Goal: Information Seeking & Learning: Learn about a topic

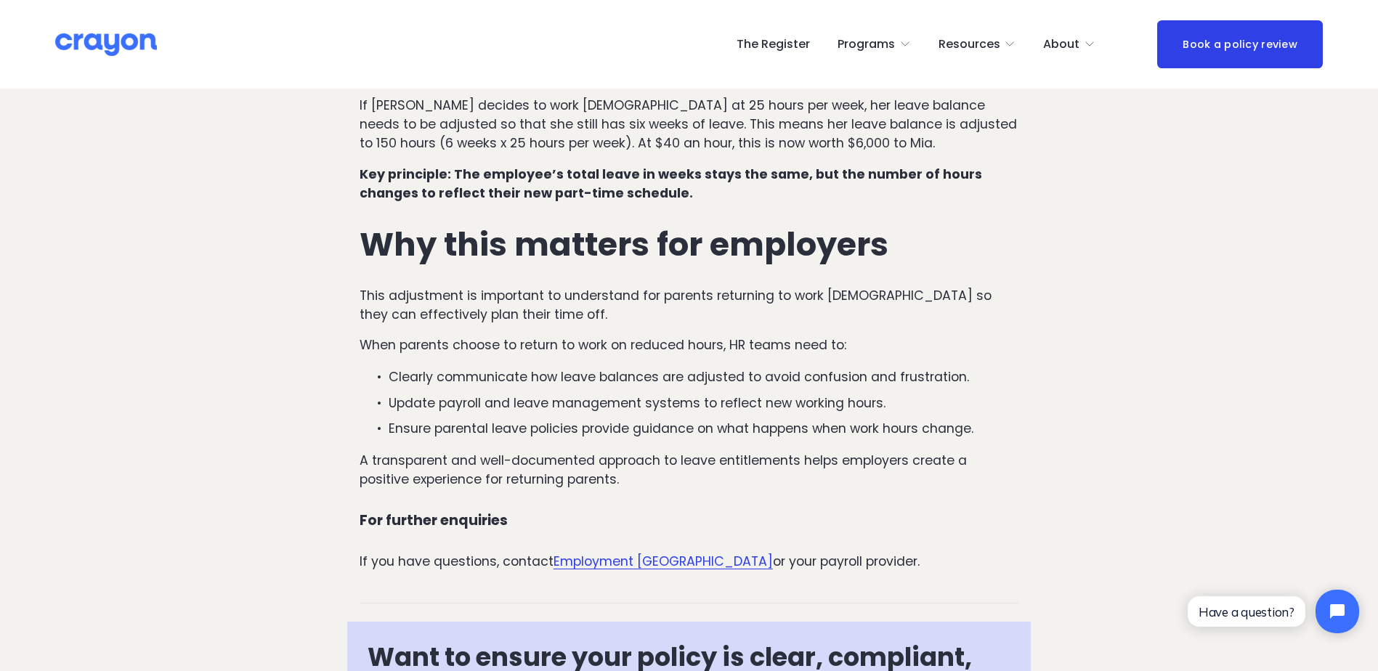
scroll to position [1418, 0]
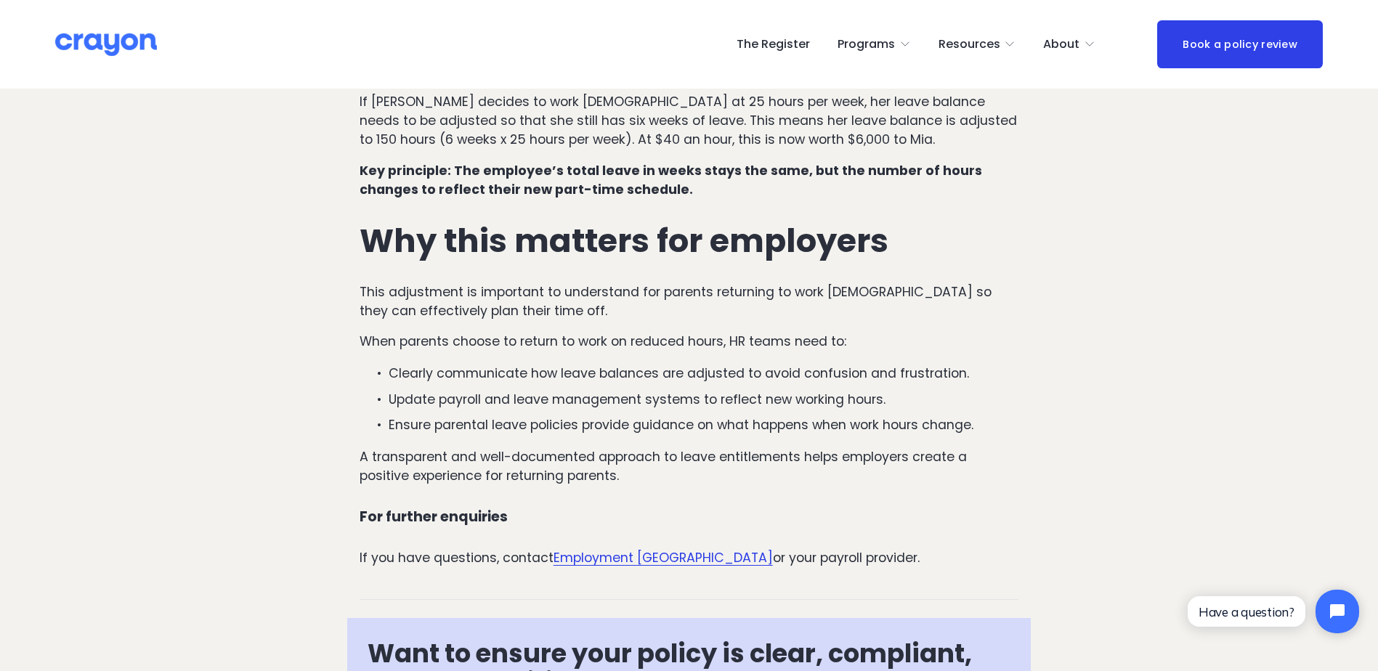
click at [487, 364] on ul "Clearly communicate how leave balances are adjusted to avoid confusion and frus…" at bounding box center [688, 399] width 659 height 70
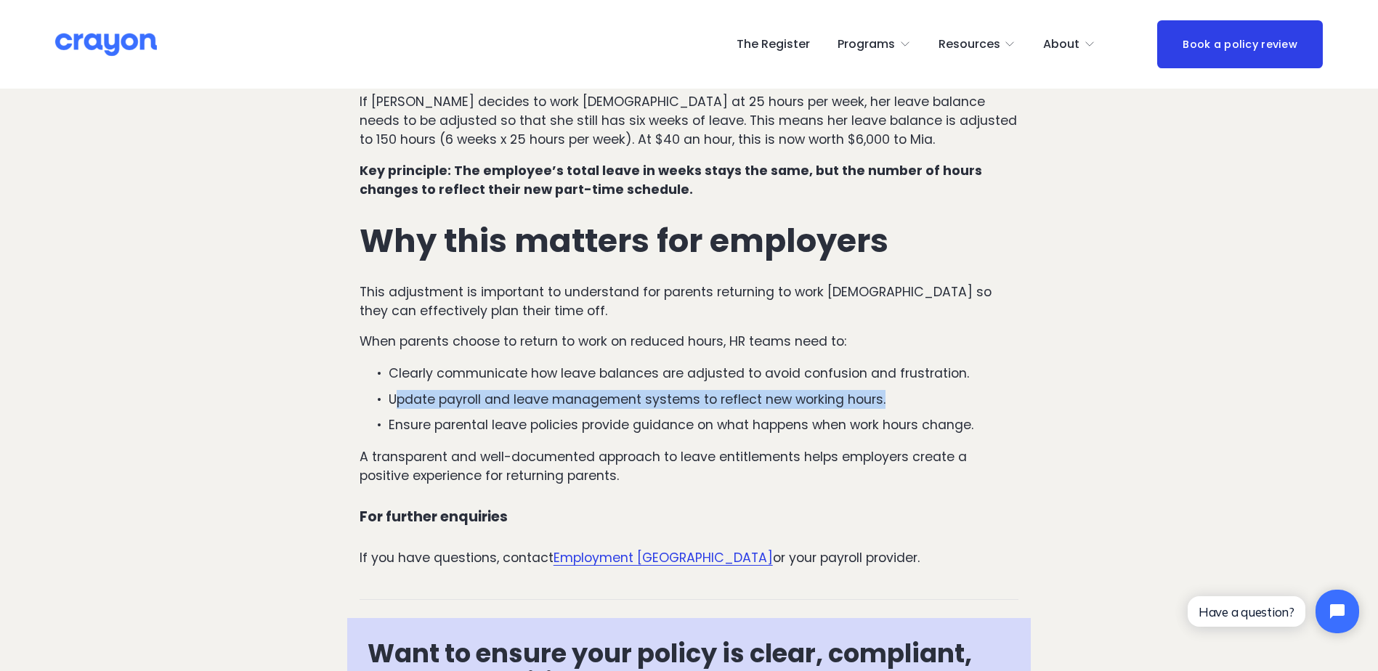
drag, startPoint x: 397, startPoint y: 339, endPoint x: 920, endPoint y: 341, distance: 523.6
click at [920, 390] on p "Update payroll and leave management systems to reflect new working hours." at bounding box center [704, 399] width 630 height 19
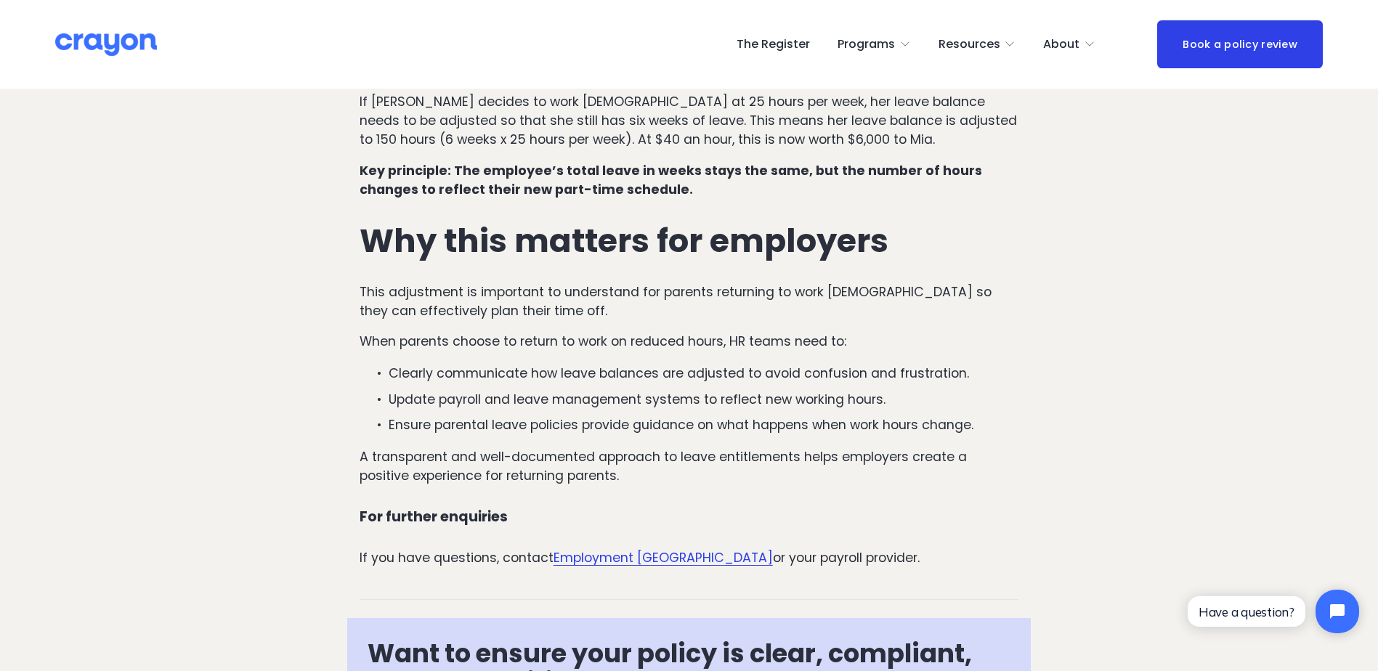
click at [573, 415] on p "Ensure parental leave policies provide guidance on what happens when work hours…" at bounding box center [704, 424] width 630 height 19
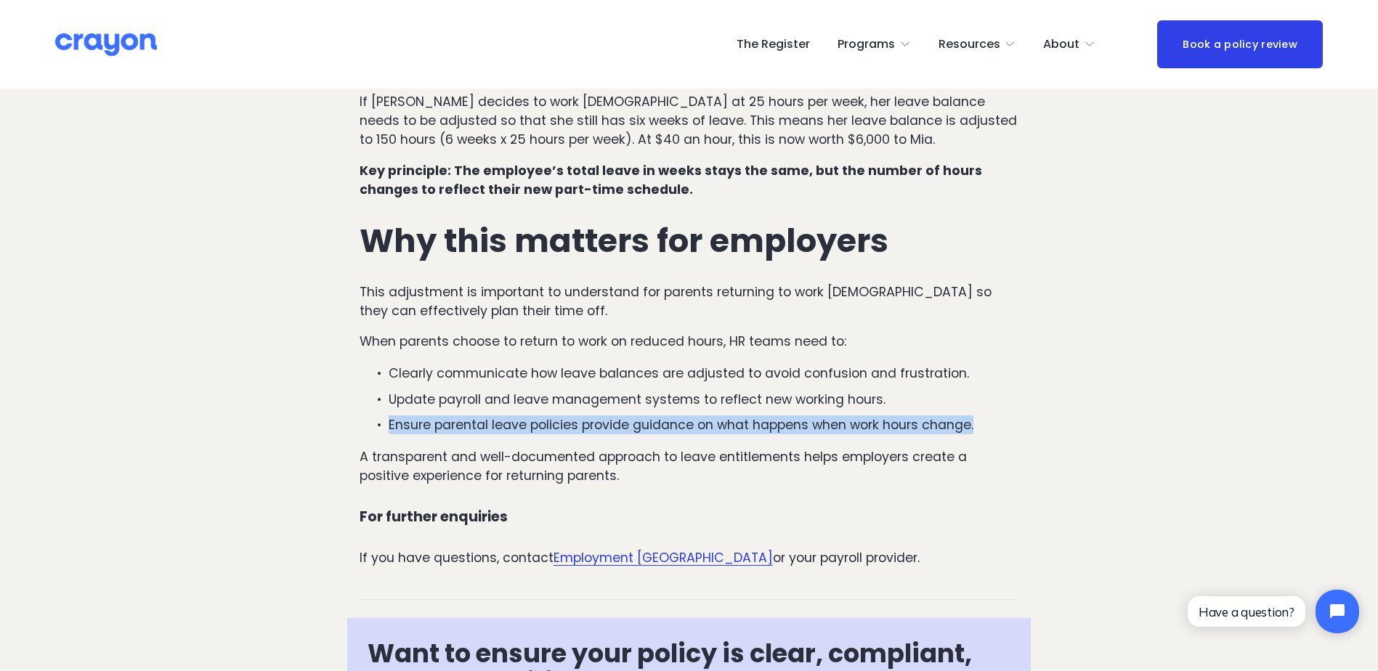
drag, startPoint x: 388, startPoint y: 365, endPoint x: 1005, endPoint y: 373, distance: 617.4
click at [1005, 415] on p "Ensure parental leave policies provide guidance on what happens when work hours…" at bounding box center [704, 424] width 630 height 19
click at [760, 415] on p "Ensure parental leave policies provide guidance on what happens when work hours…" at bounding box center [704, 424] width 630 height 19
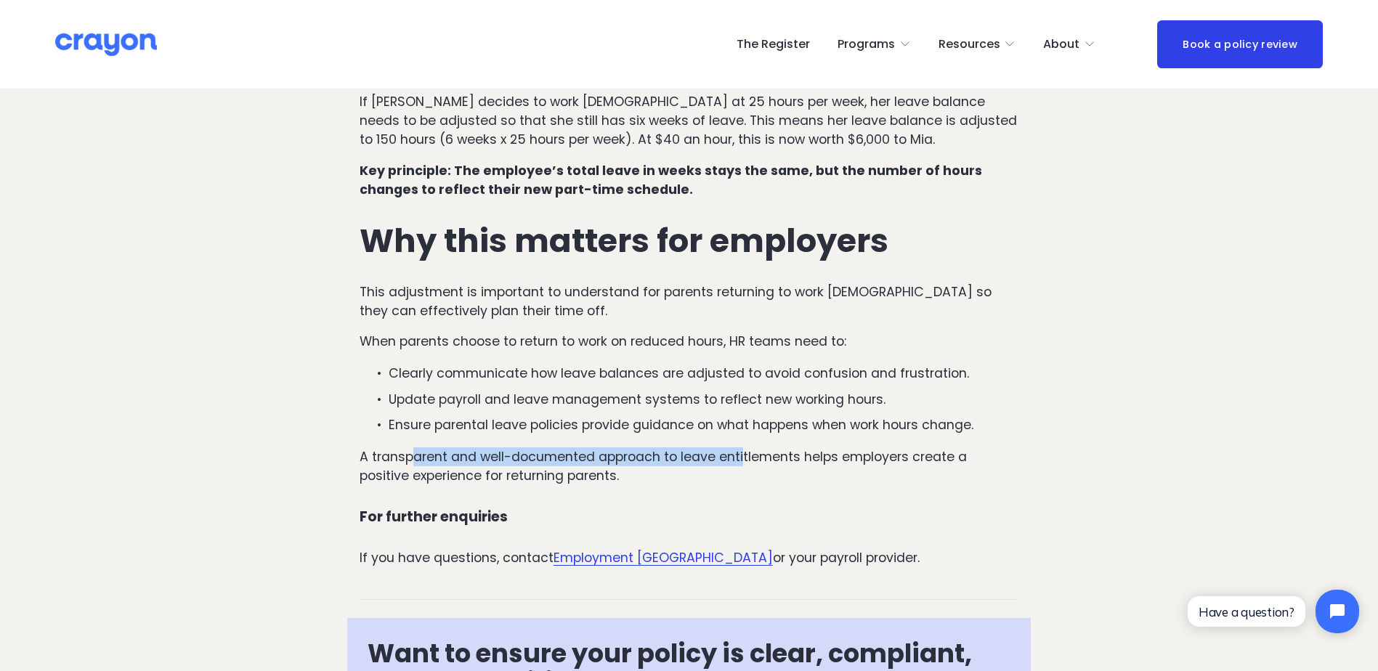
drag, startPoint x: 509, startPoint y: 397, endPoint x: 743, endPoint y: 406, distance: 234.0
click at [743, 447] on p "A transparent and well-documented approach to leave entitlements helps employer…" at bounding box center [688, 466] width 659 height 38
drag, startPoint x: 743, startPoint y: 406, endPoint x: 659, endPoint y: 428, distance: 87.0
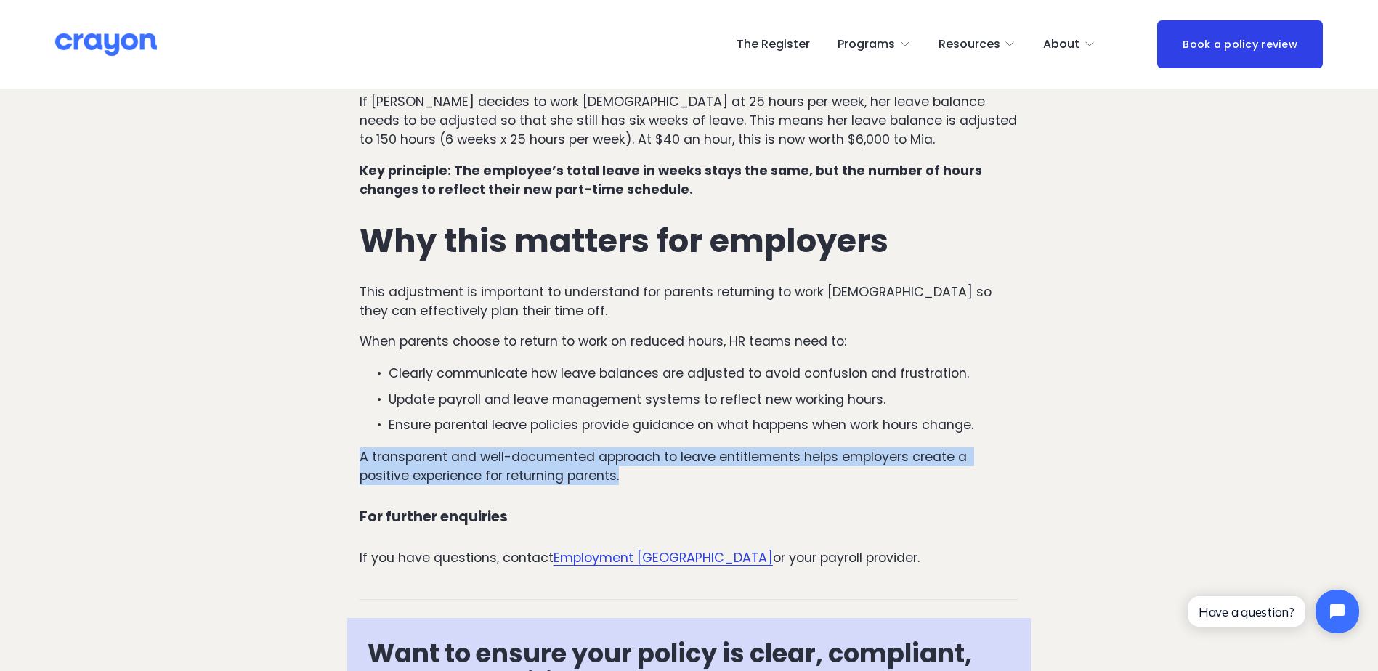
drag, startPoint x: 353, startPoint y: 396, endPoint x: 657, endPoint y: 408, distance: 304.5
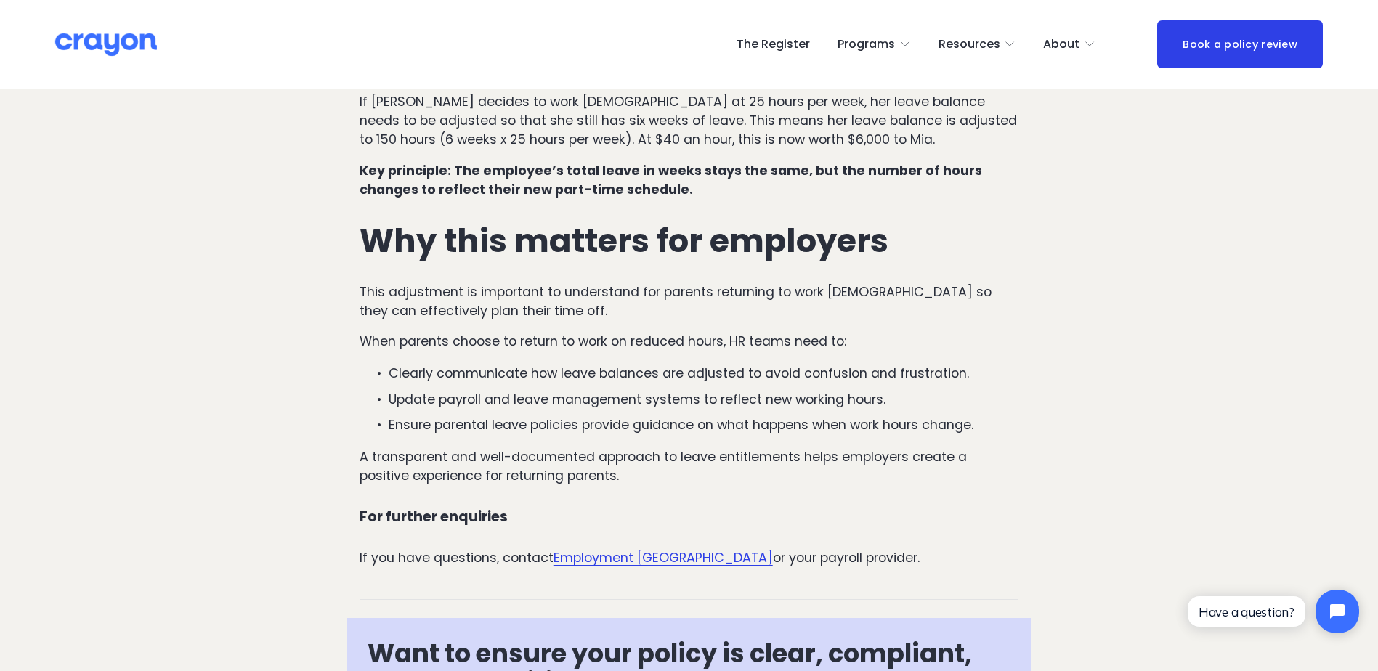
drag, startPoint x: 657, startPoint y: 408, endPoint x: 673, endPoint y: 434, distance: 30.6
